Goal: Transaction & Acquisition: Purchase product/service

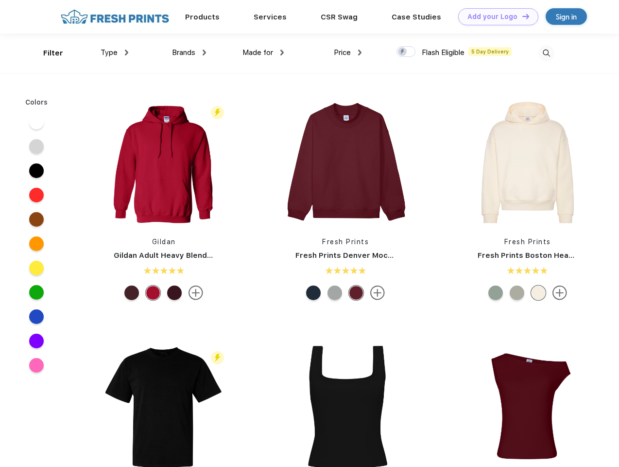
scroll to position [0, 0]
click at [495, 17] on link "Add your Logo Design Tool" at bounding box center [498, 16] width 80 height 17
click at [0, 0] on div "Design Tool" at bounding box center [0, 0] width 0 height 0
click at [522, 16] on link "Add your Logo Design Tool" at bounding box center [498, 16] width 80 height 17
click at [47, 53] on div "Filter" at bounding box center [53, 53] width 20 height 11
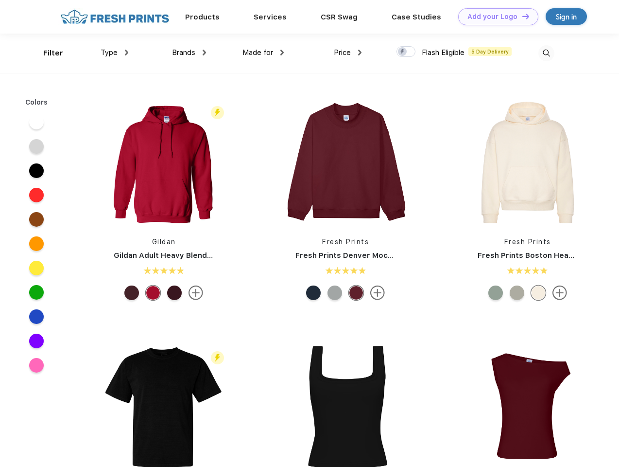
click at [115, 52] on span "Type" at bounding box center [109, 52] width 17 height 9
click at [189, 52] on span "Brands" at bounding box center [183, 52] width 23 height 9
click at [263, 52] on span "Made for" at bounding box center [258, 52] width 31 height 9
click at [348, 52] on span "Price" at bounding box center [342, 52] width 17 height 9
click at [406, 52] on div at bounding box center [406, 51] width 19 height 11
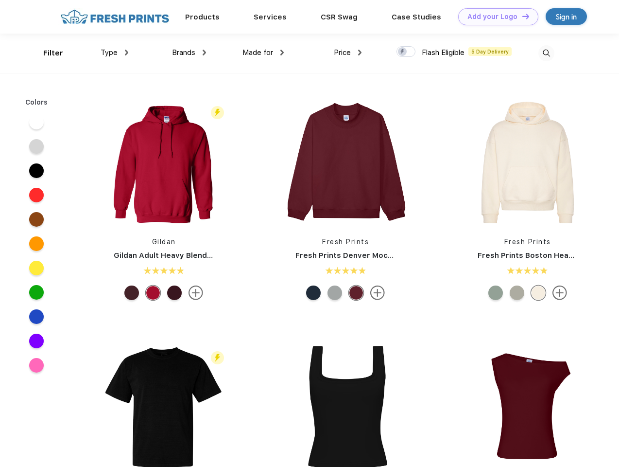
click at [403, 52] on input "checkbox" at bounding box center [400, 49] width 6 height 6
click at [546, 53] on img at bounding box center [547, 53] width 16 height 16
